Goal: Transaction & Acquisition: Book appointment/travel/reservation

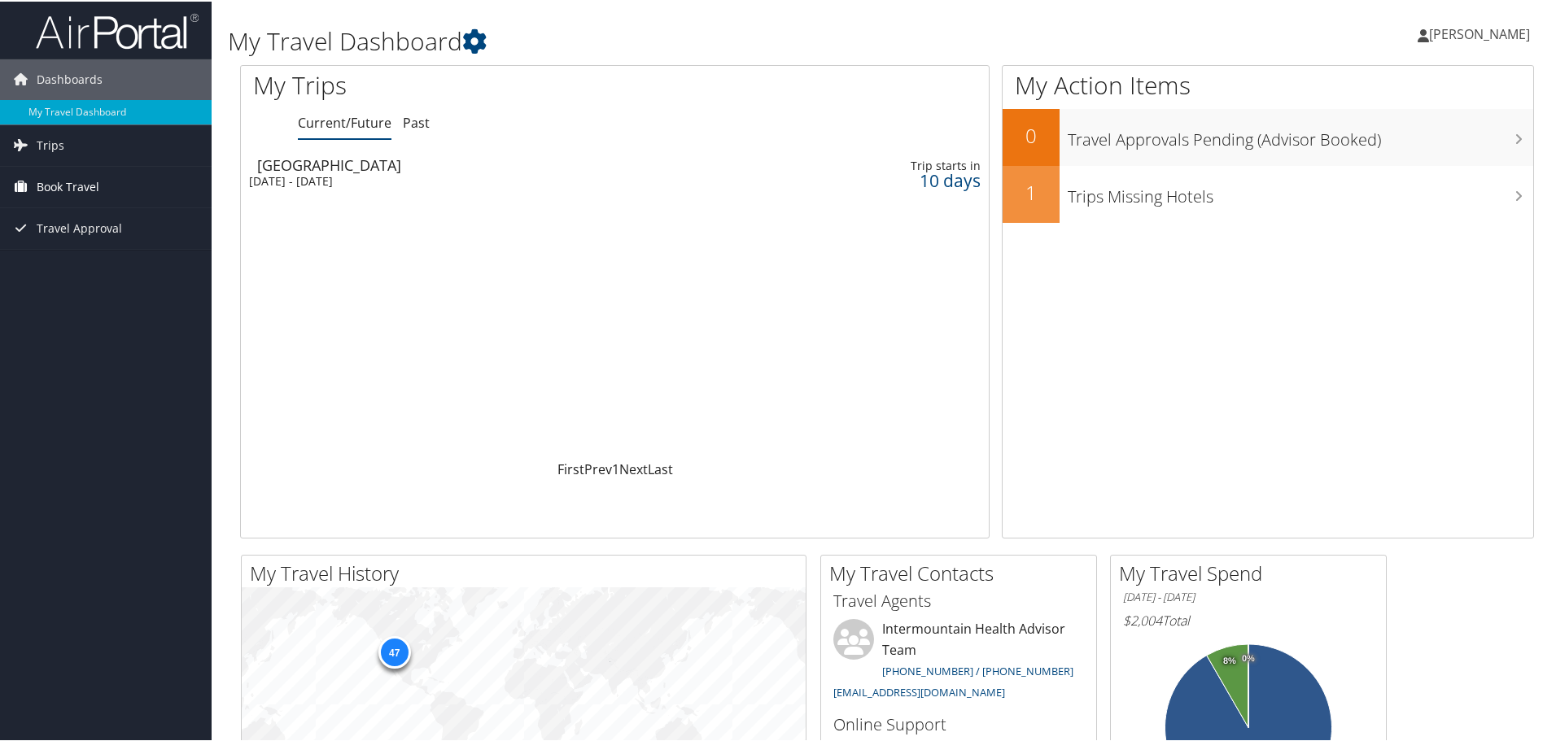
click at [67, 181] on span "Book Travel" at bounding box center [68, 185] width 63 height 41
click at [138, 260] on link "Book/Manage Online Trips" at bounding box center [106, 267] width 212 height 24
